Goal: Transaction & Acquisition: Purchase product/service

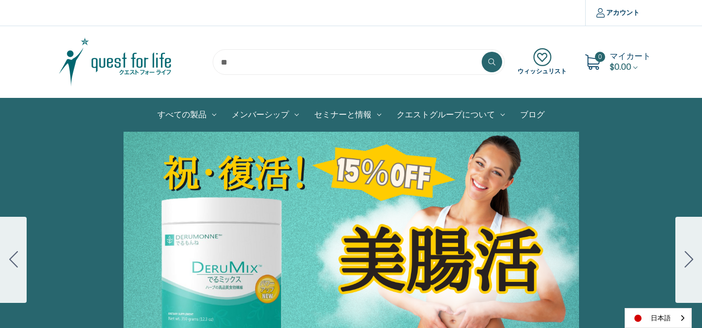
scroll to position [102, 0]
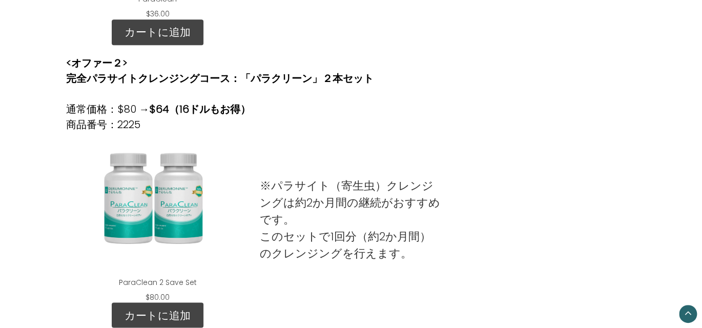
scroll to position [564, 0]
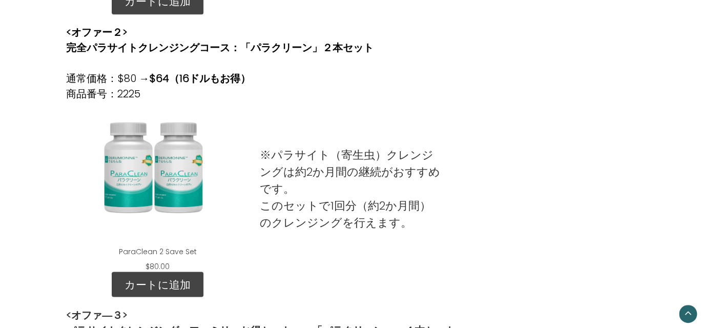
click at [166, 180] on div "ParaClean 2 Save Set" at bounding box center [157, 174] width 167 height 128
click at [165, 180] on div "ParaClean 2 Save Set" at bounding box center [157, 174] width 167 height 128
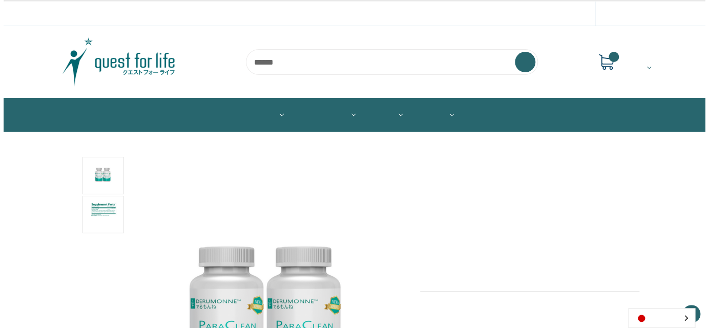
scroll to position [154, 0]
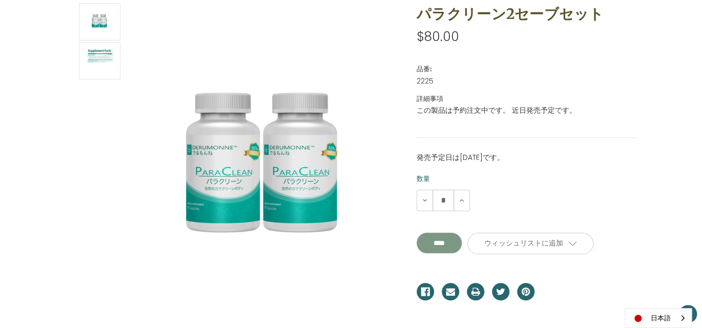
click at [451, 241] on input "**********" at bounding box center [439, 243] width 45 height 20
type input "****"
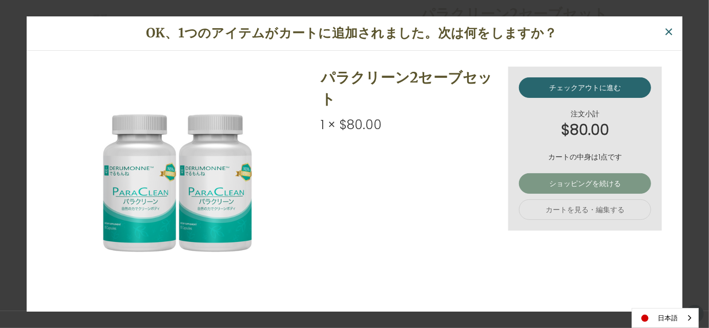
click at [577, 182] on link "ショッピングを続ける" at bounding box center [585, 183] width 132 height 20
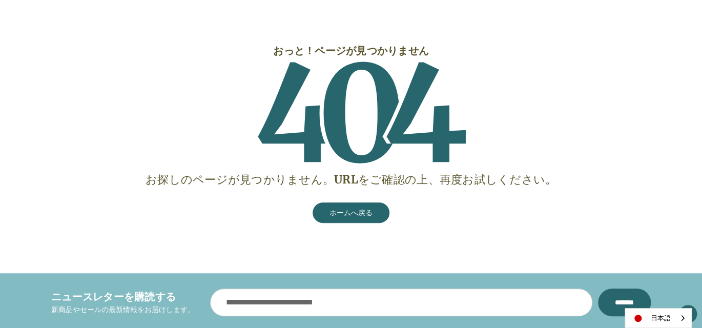
scroll to position [154, 0]
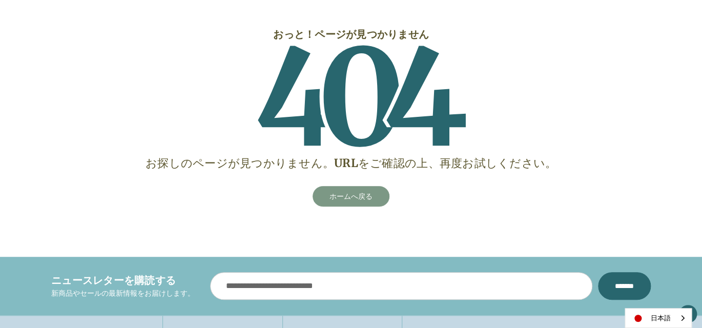
click at [345, 196] on link "ホームへ戻る" at bounding box center [351, 196] width 77 height 20
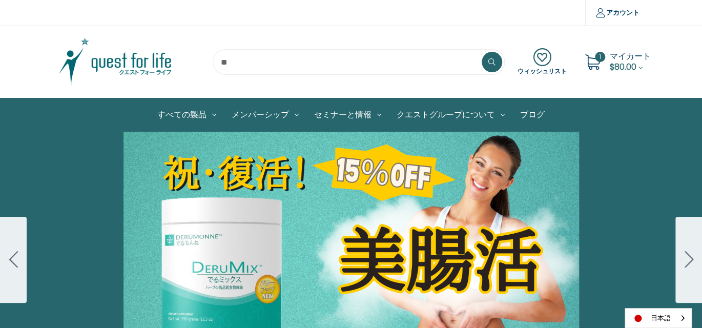
click at [623, 63] on span "$80.00" at bounding box center [623, 67] width 27 height 12
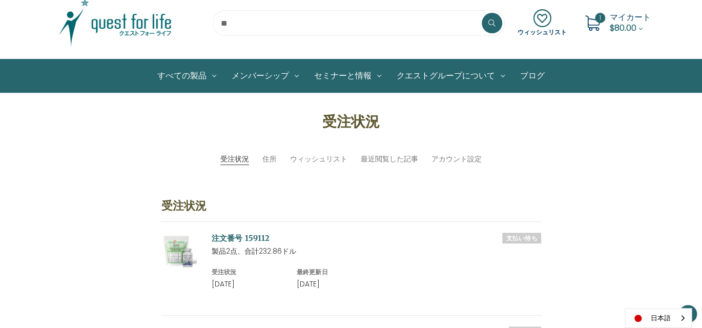
scroll to position [102, 0]
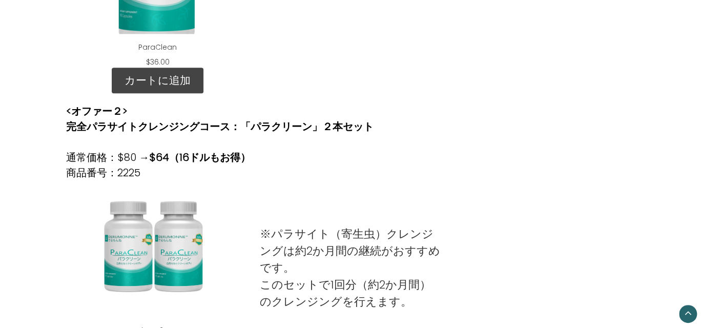
scroll to position [615, 0]
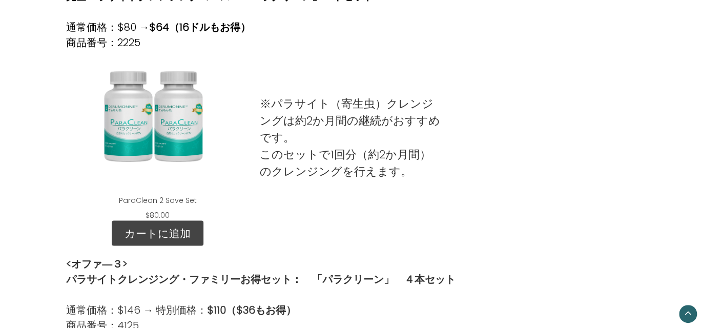
click at [172, 129] on div "ParaClean 2 Save Set" at bounding box center [157, 122] width 167 height 128
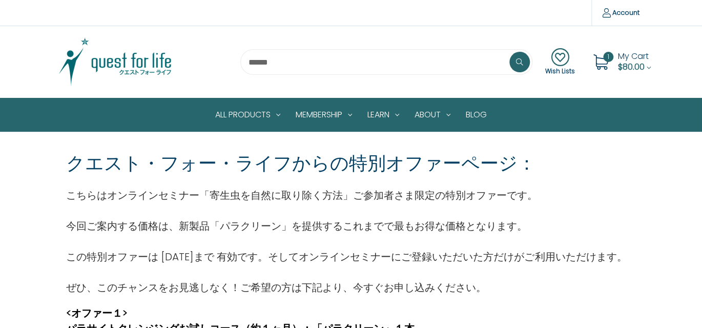
click at [627, 63] on span "$80.00" at bounding box center [631, 67] width 27 height 12
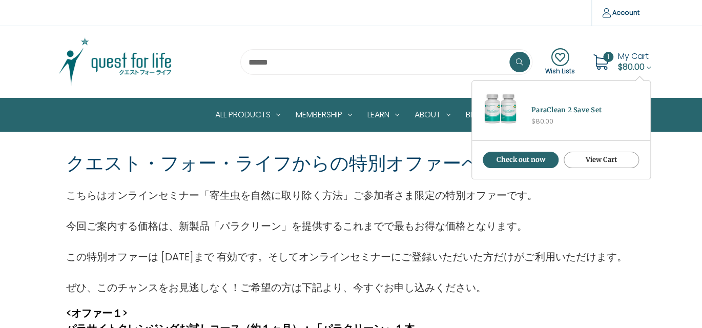
click at [599, 162] on link "View Cart" at bounding box center [602, 160] width 76 height 16
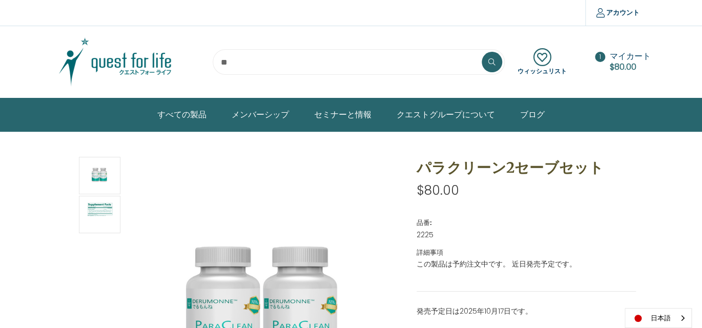
scroll to position [154, 0]
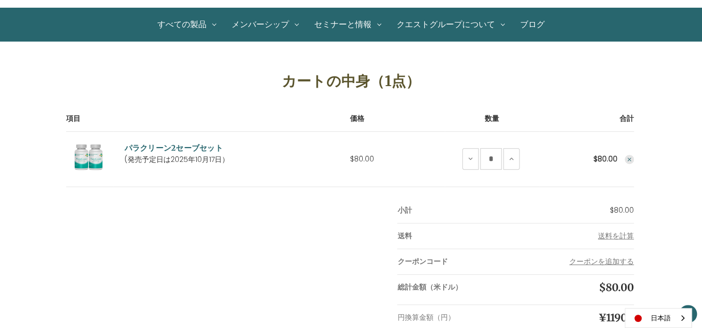
scroll to position [51, 0]
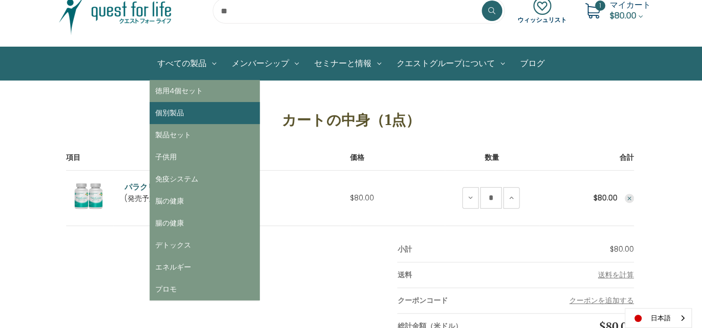
click at [175, 112] on link "個別製品" at bounding box center [205, 113] width 110 height 22
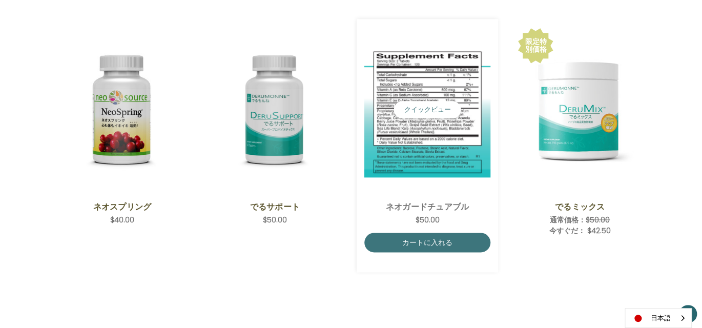
scroll to position [461, 0]
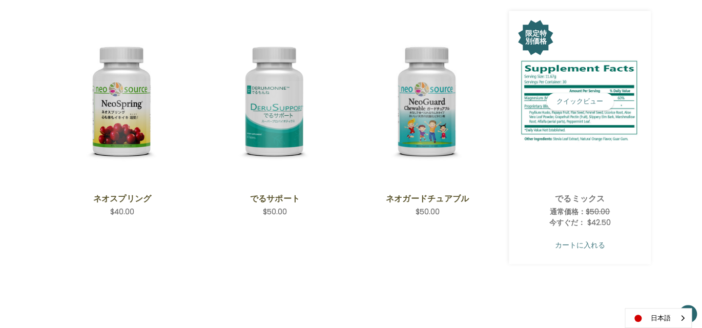
click at [587, 244] on link "カートに入れる" at bounding box center [579, 244] width 127 height 19
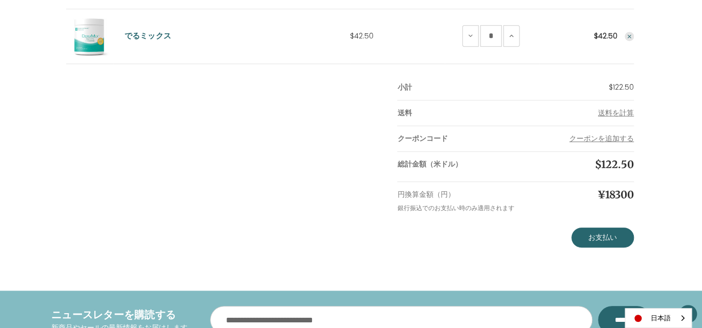
scroll to position [410, 0]
